Goal: Navigation & Orientation: Find specific page/section

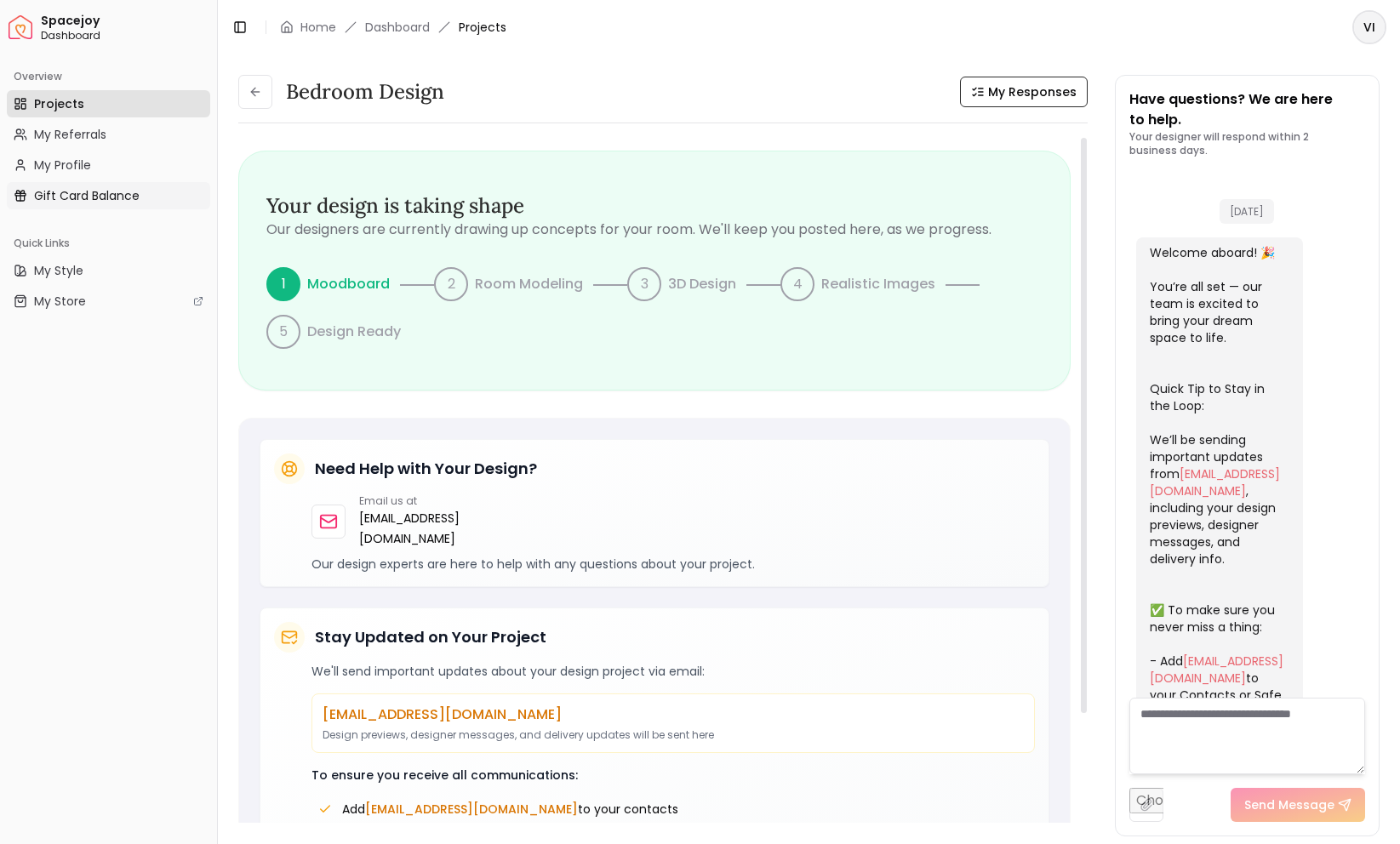
scroll to position [736, 0]
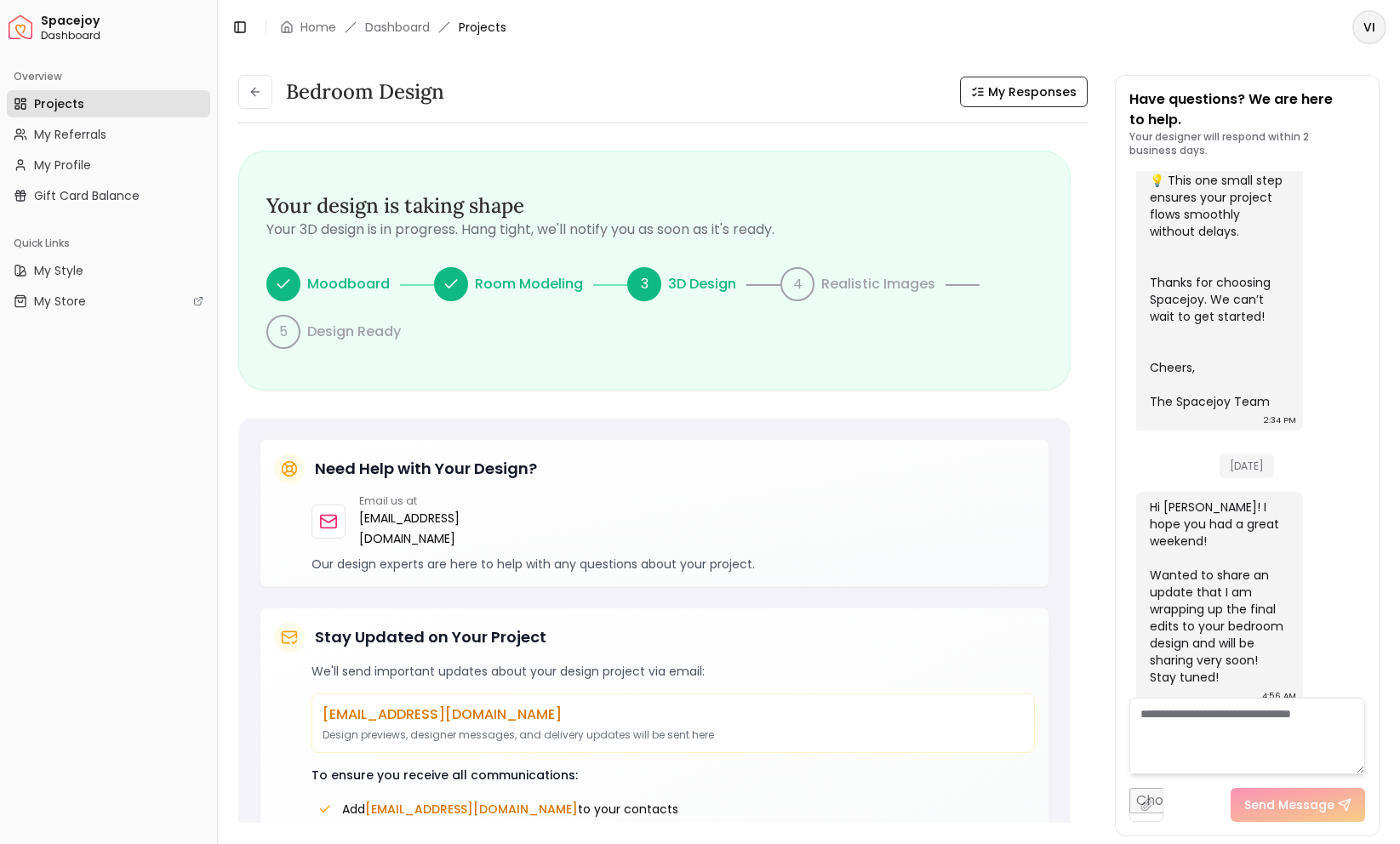
click at [61, 103] on span "Projects" at bounding box center [59, 103] width 50 height 17
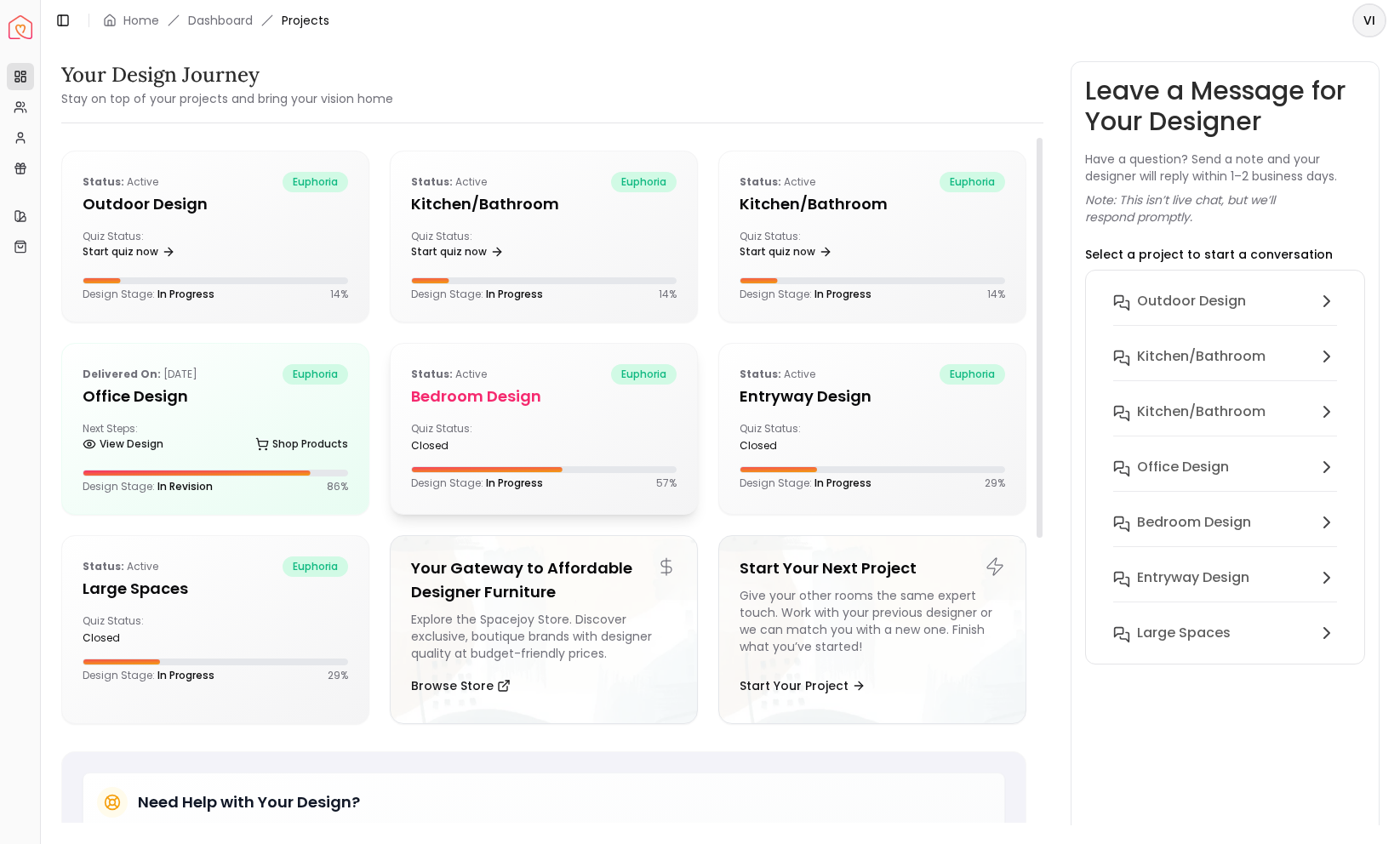
click at [537, 382] on div "Status: active euphoria" at bounding box center [543, 374] width 265 height 21
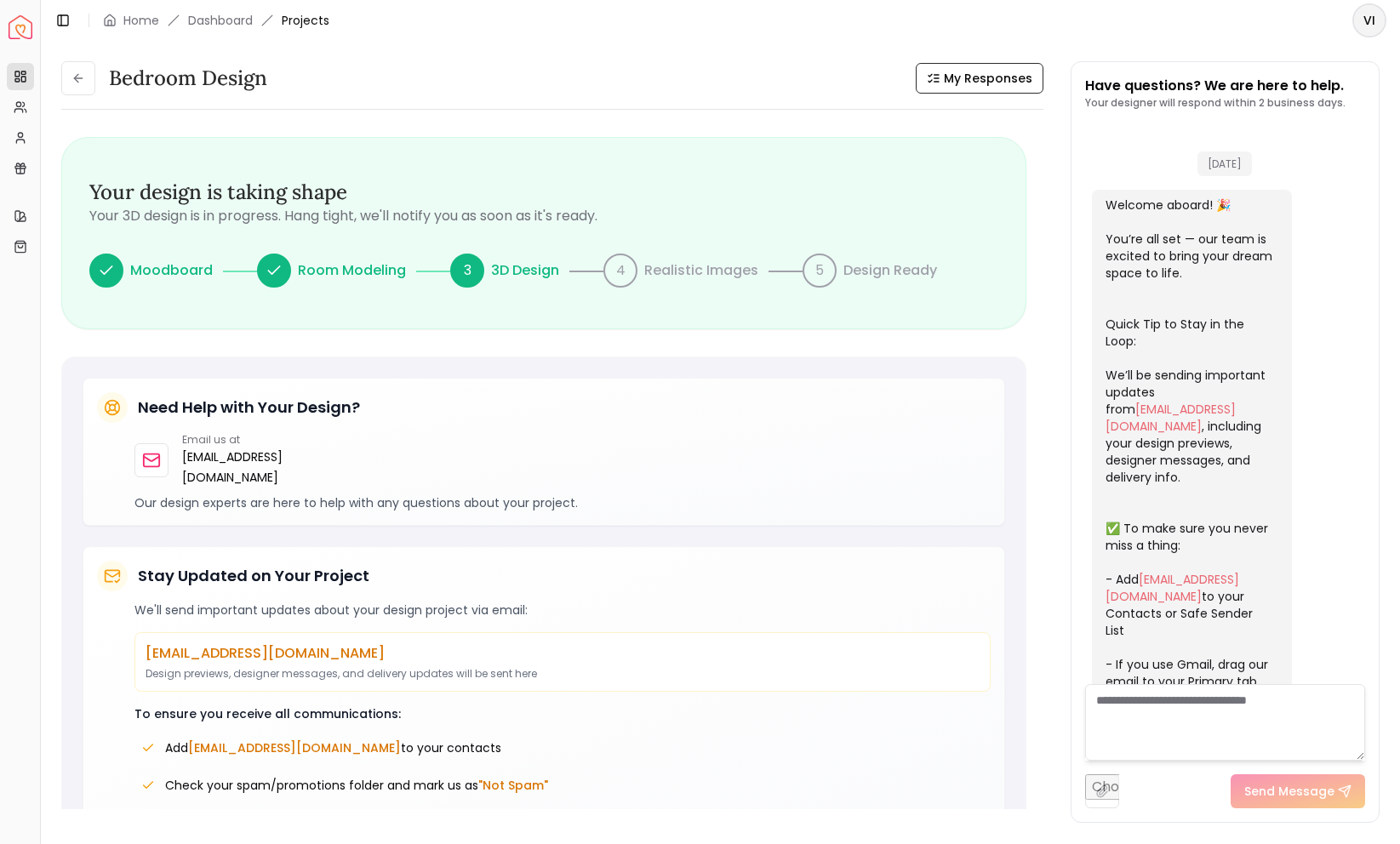
scroll to position [681, 0]
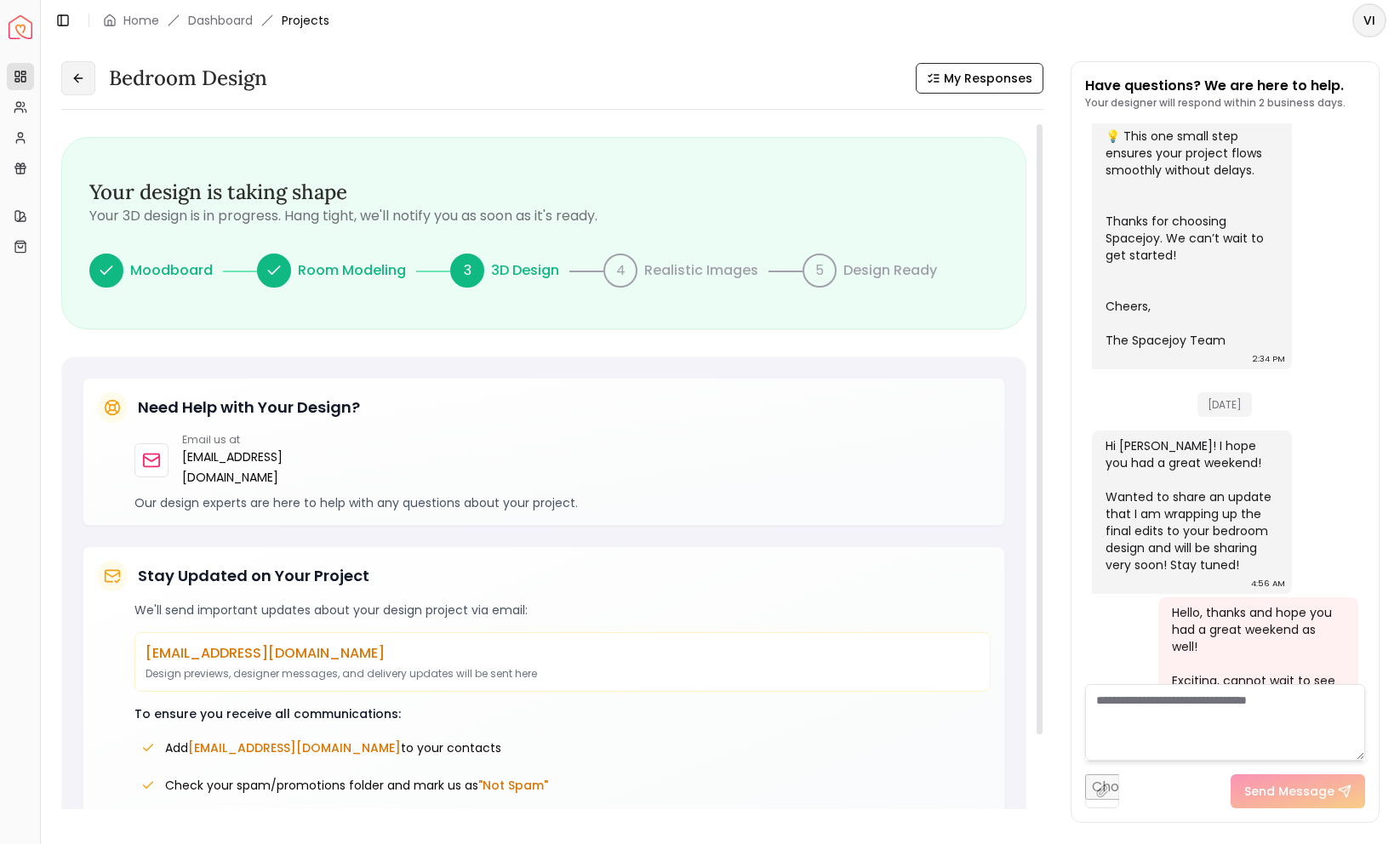
click at [86, 74] on button at bounding box center [79, 79] width 34 height 34
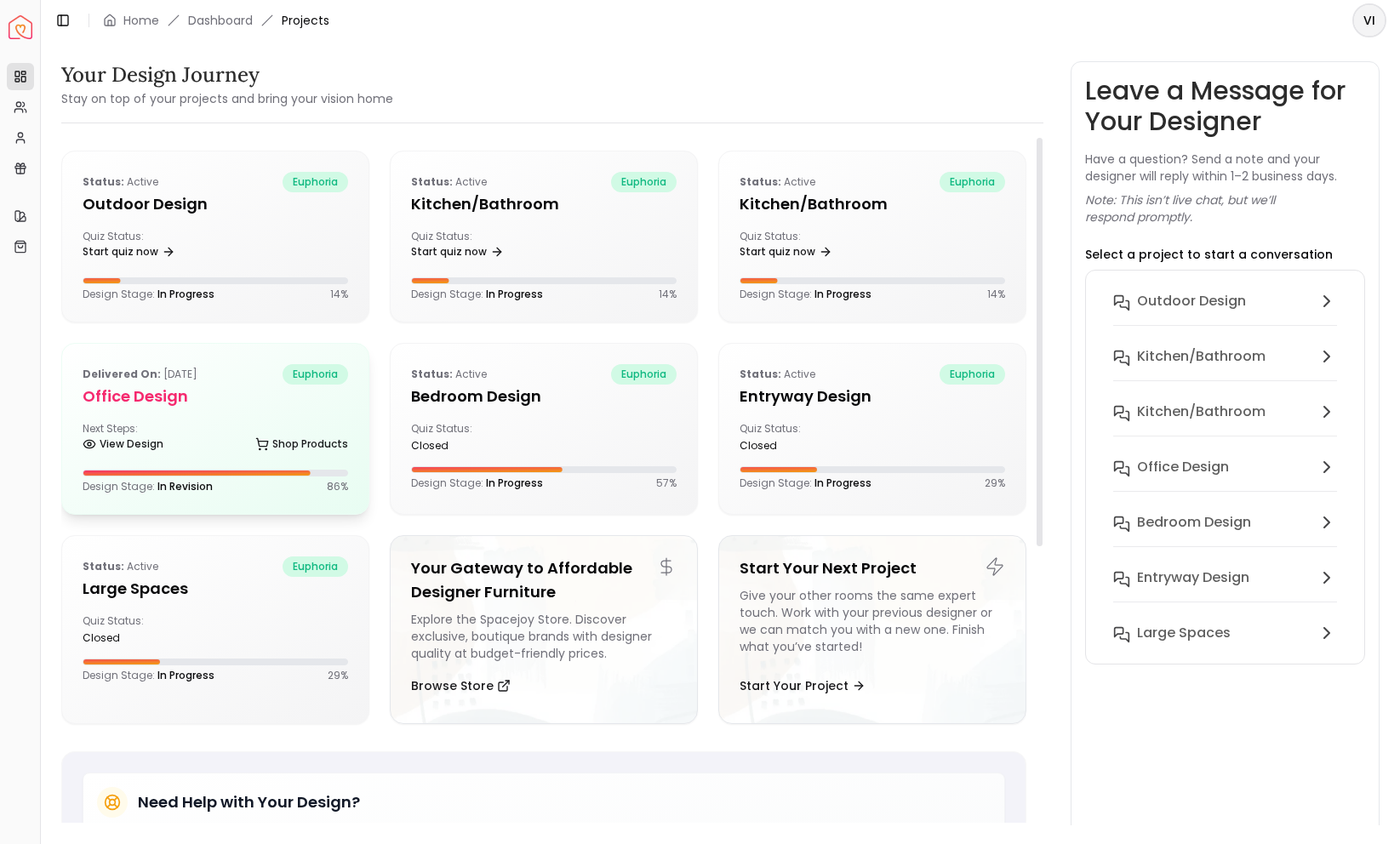
click at [195, 397] on h5 "Office design" at bounding box center [215, 397] width 265 height 24
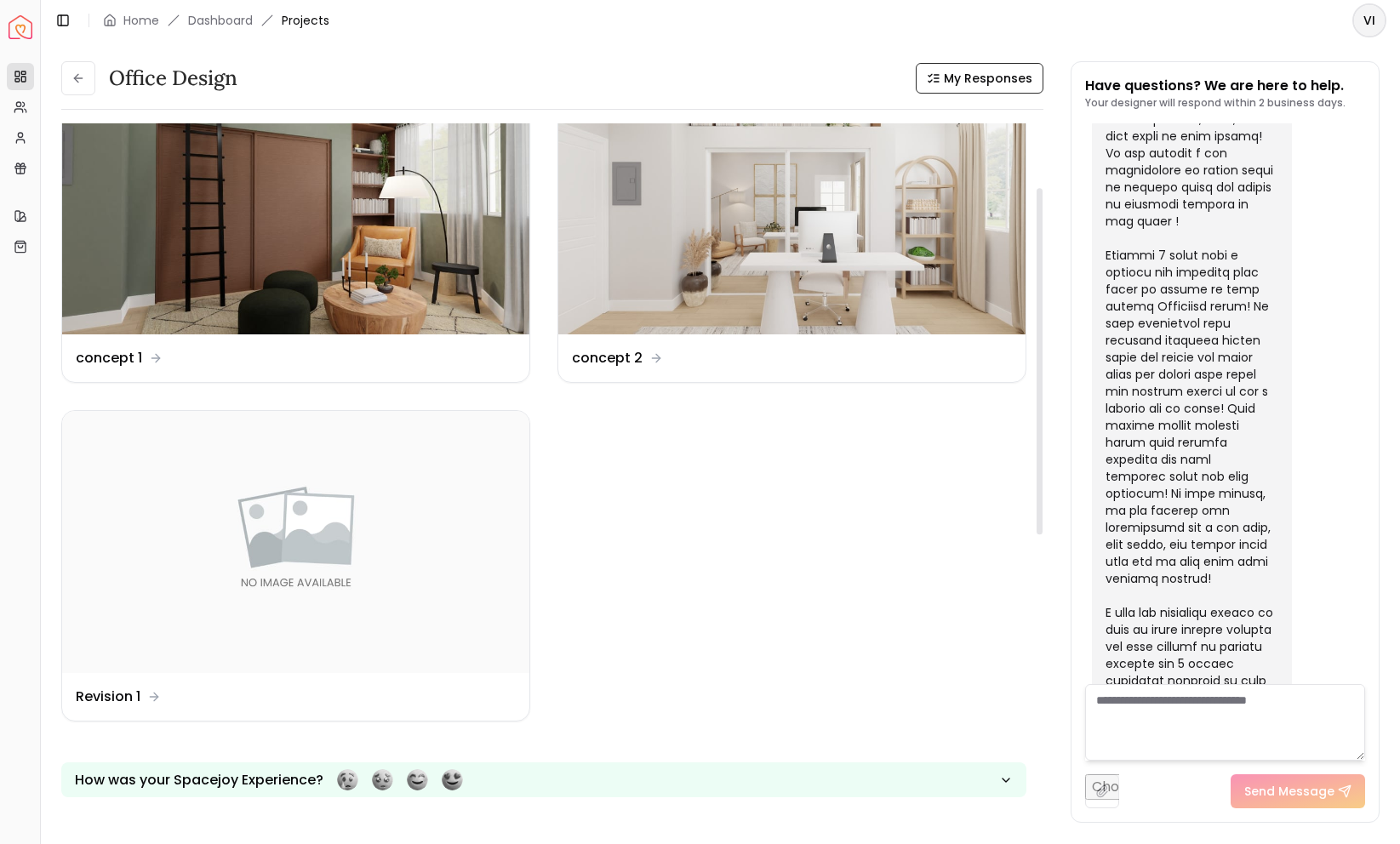
scroll to position [126, 0]
click at [224, 29] on div "Toggle Sidebar Home Dashboard Projects" at bounding box center [192, 21] width 302 height 24
click at [217, 15] on link "Dashboard" at bounding box center [220, 20] width 65 height 17
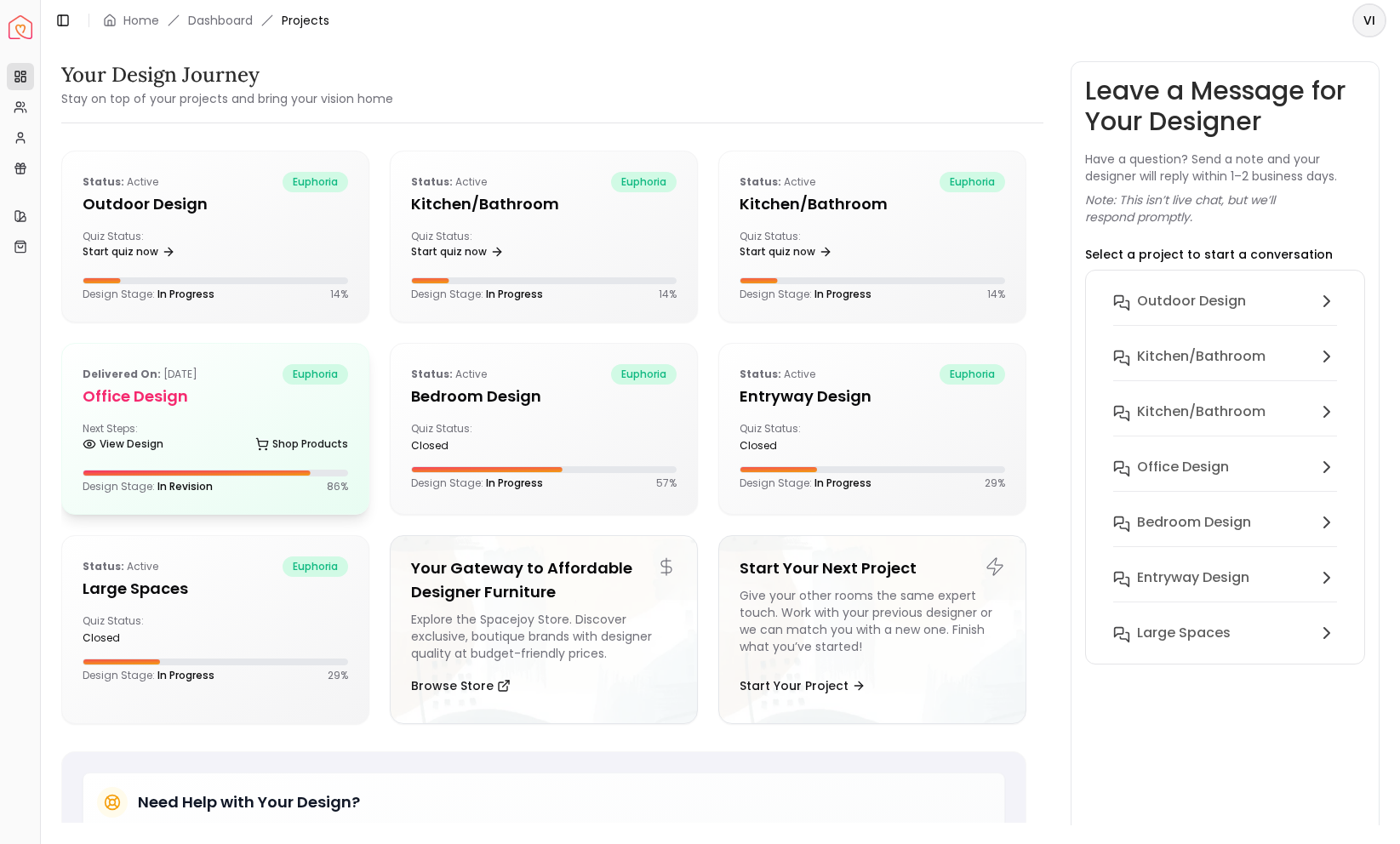
click at [276, 392] on h5 "Office design" at bounding box center [215, 397] width 265 height 24
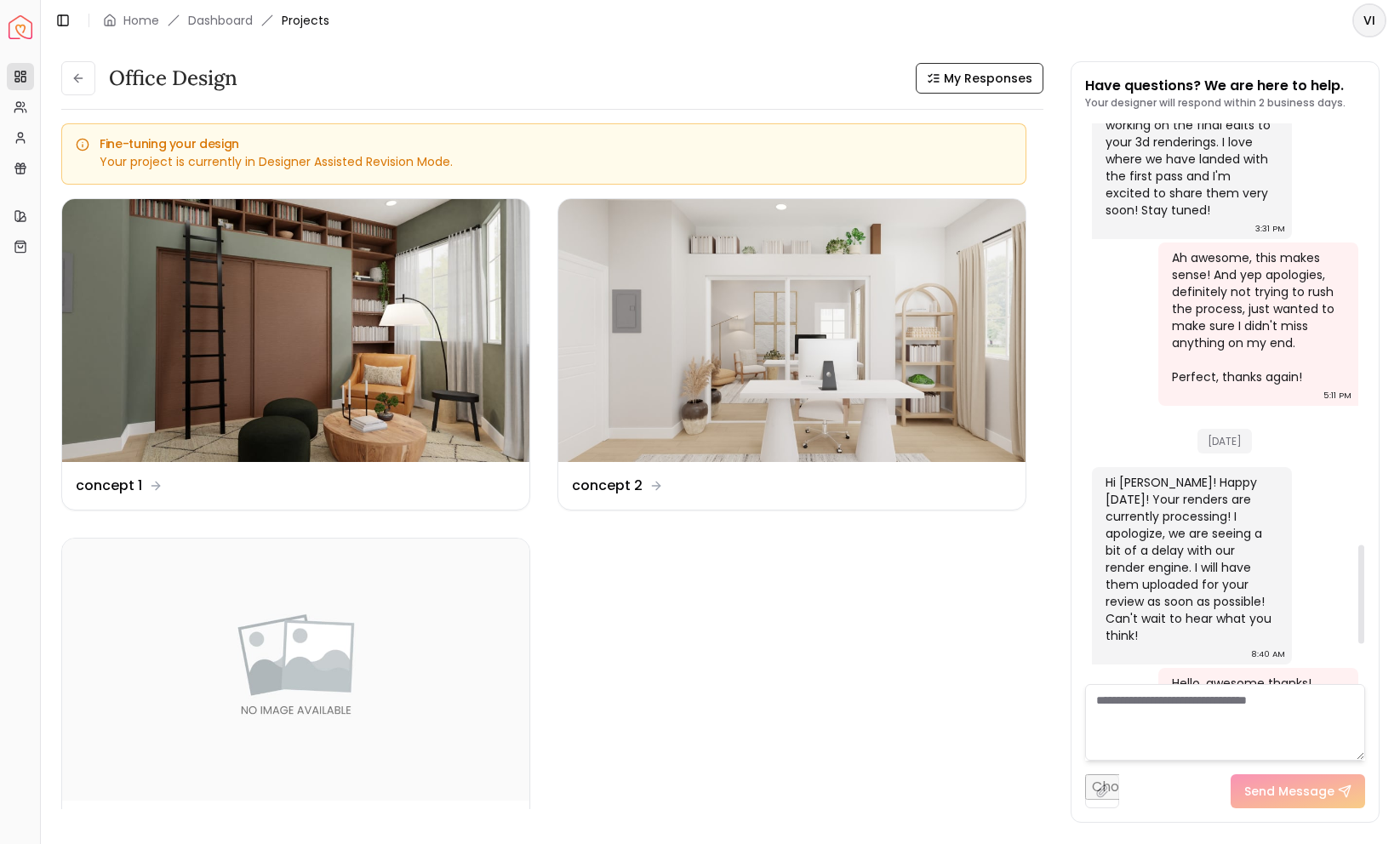
scroll to position [2617, 0]
